Goal: Check status: Check status

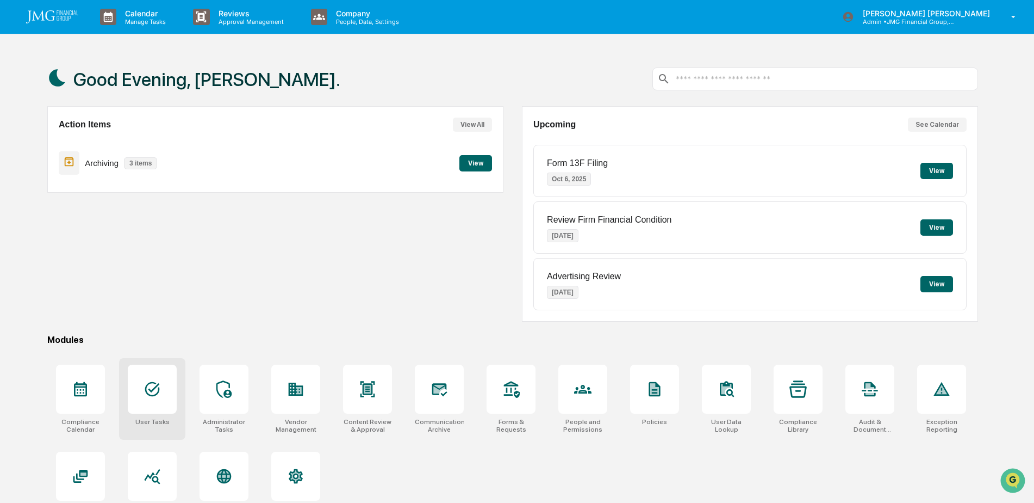
click at [141, 382] on div at bounding box center [152, 388] width 49 height 49
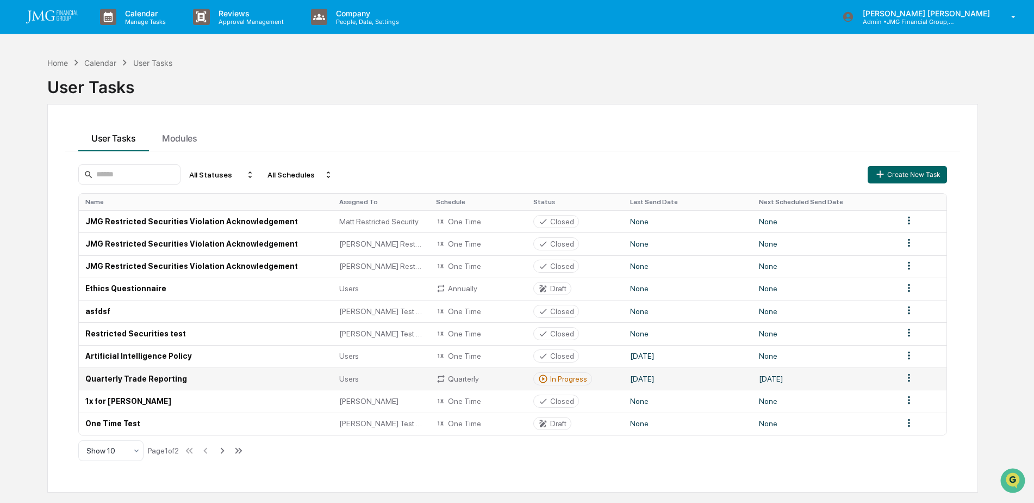
click at [188, 381] on td "Quarterly Trade Reporting" at bounding box center [206, 378] width 254 height 22
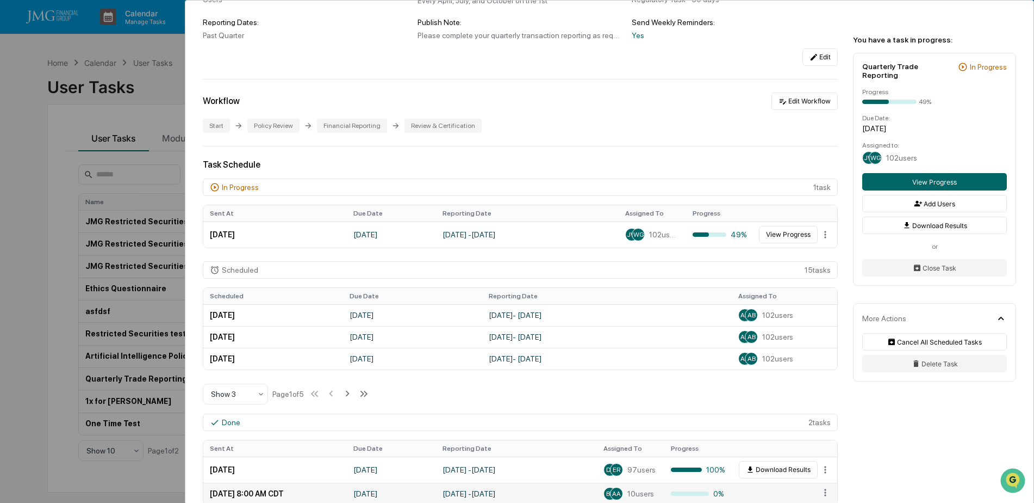
scroll to position [109, 0]
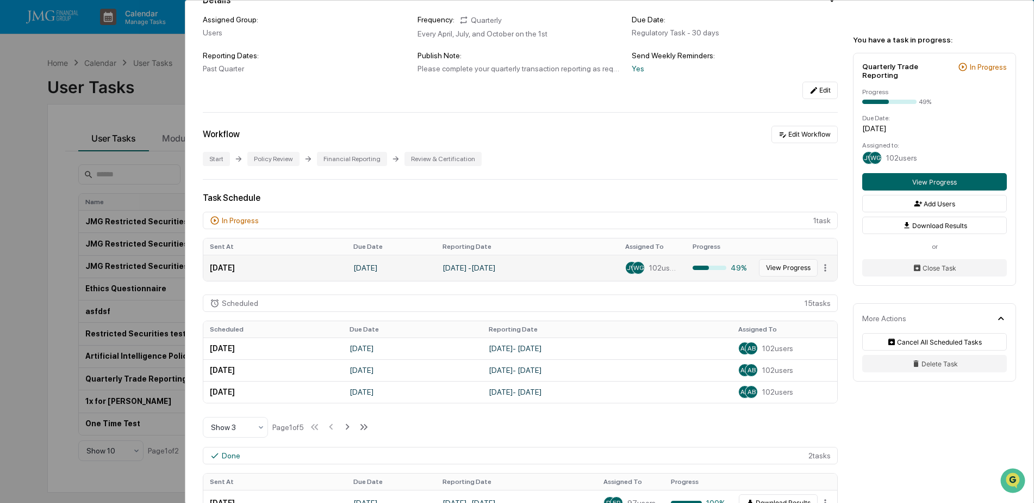
click at [767, 268] on button "View Progress" at bounding box center [788, 267] width 59 height 17
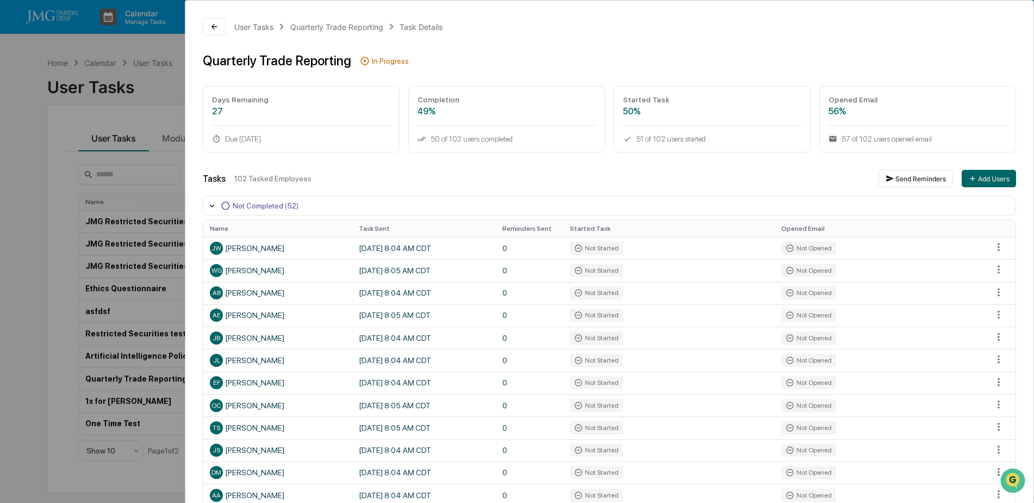
click at [132, 86] on div "User Tasks Quarterly Trade Reporting Task Details Quarterly Trade Reporting In …" at bounding box center [517, 251] width 1034 height 503
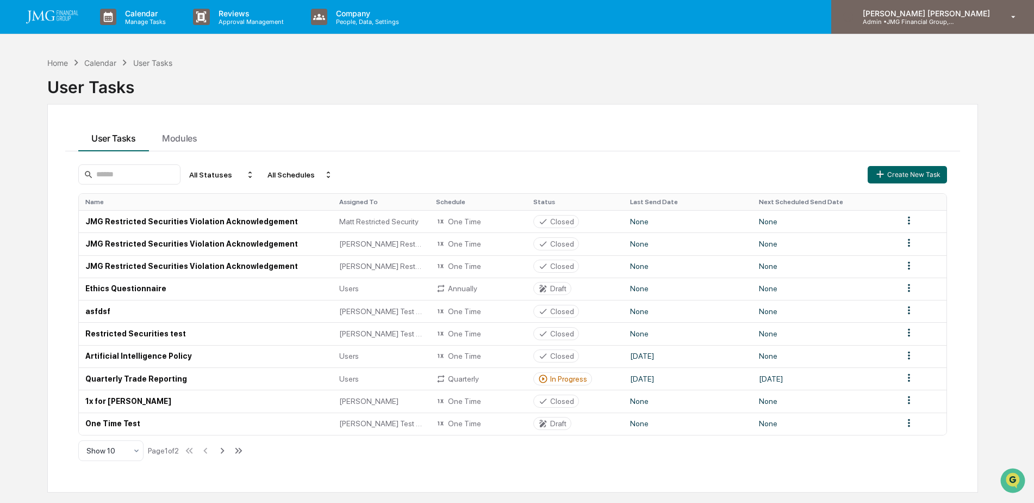
click at [926, 29] on div "Steven Lennart Admin • JMG Financial Group, Ltd." at bounding box center [933, 17] width 203 height 34
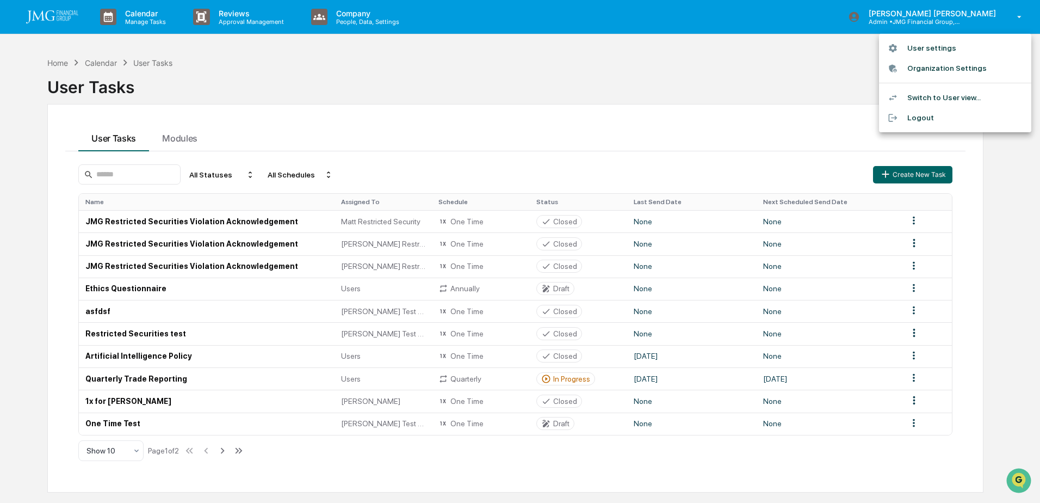
click at [931, 117] on li "Logout" at bounding box center [955, 118] width 152 height 20
